Goal: Task Accomplishment & Management: Complete application form

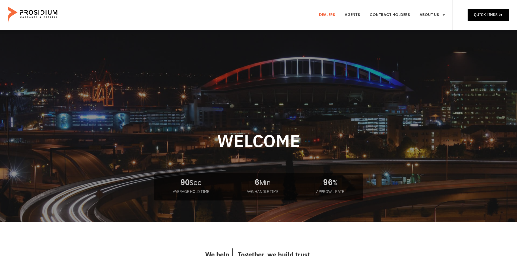
click at [331, 14] on link "Dealers" at bounding box center [327, 15] width 24 height 20
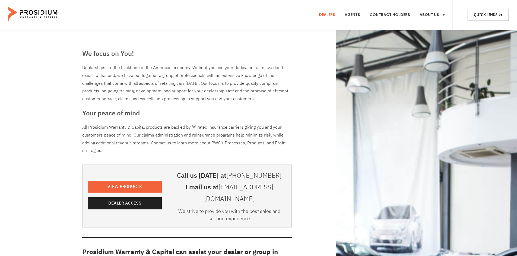
click at [486, 12] on span "Quick Links" at bounding box center [486, 14] width 24 height 7
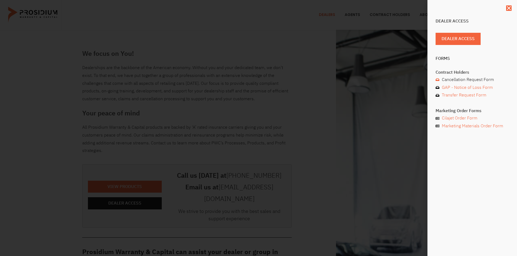
click at [480, 80] on span "Cancellation Request Form" at bounding box center [466, 80] width 53 height 8
